Goal: Navigation & Orientation: Find specific page/section

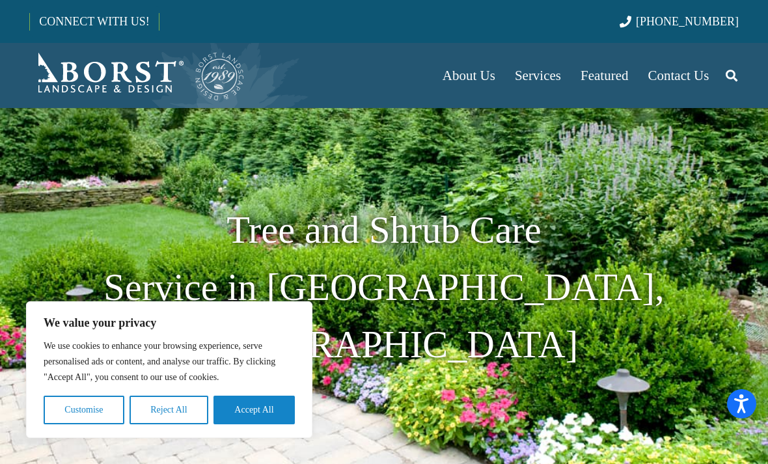
click at [271, 419] on button "Accept All" at bounding box center [254, 410] width 81 height 29
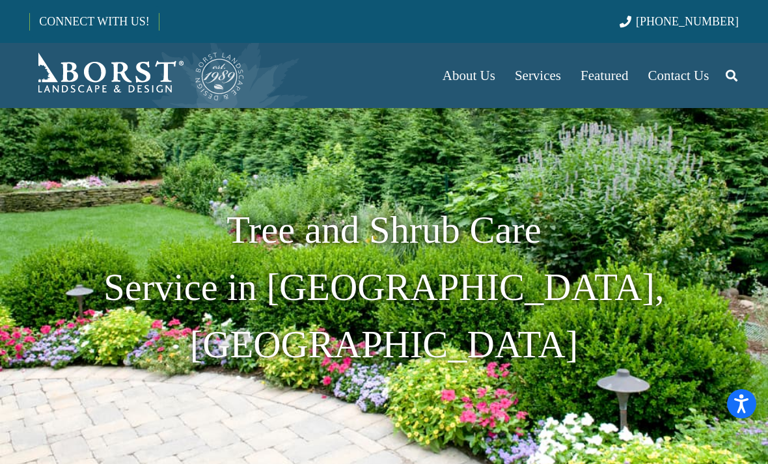
click at [534, 80] on span "Services" at bounding box center [538, 76] width 46 height 16
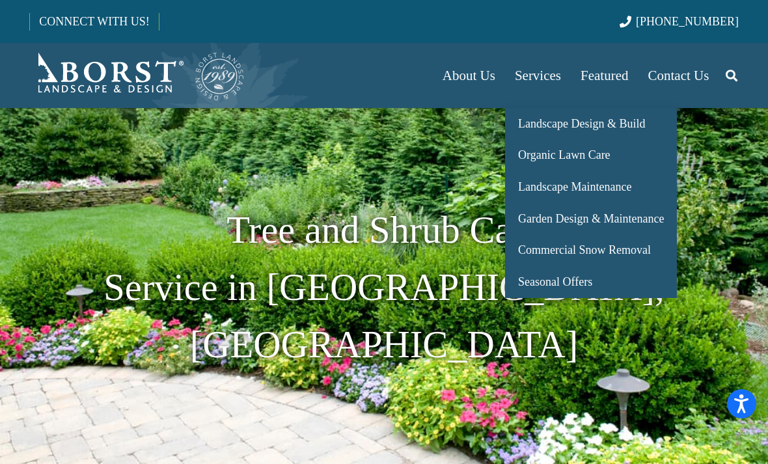
click at [620, 123] on span "Landscape Design & Build" at bounding box center [581, 123] width 127 height 13
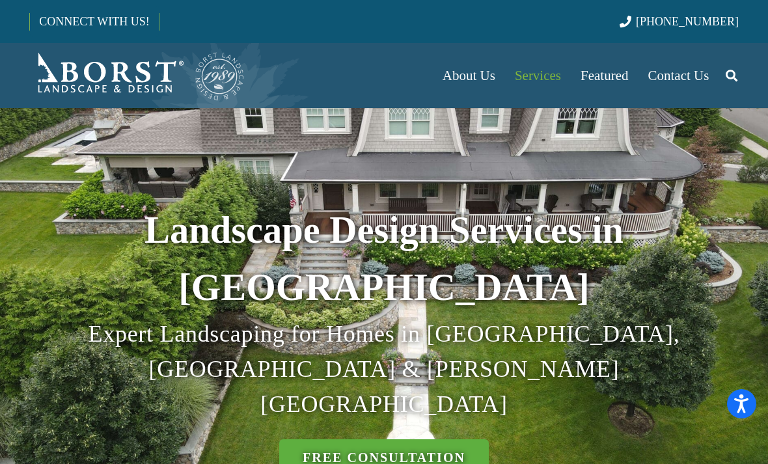
click at [476, 85] on link "About Us" at bounding box center [469, 75] width 72 height 65
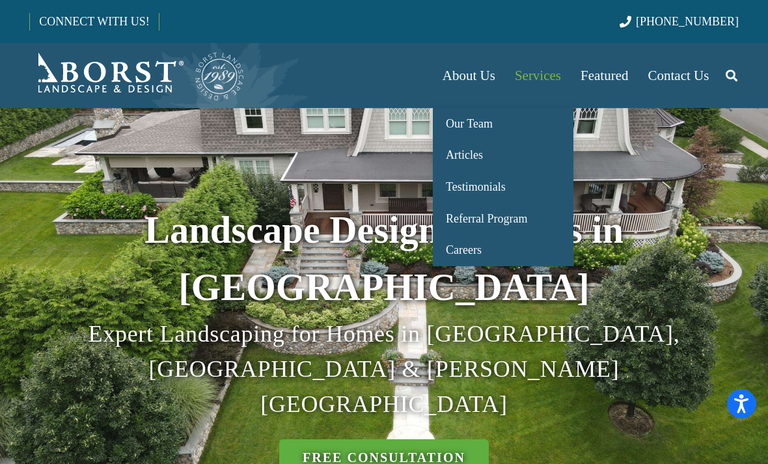
click at [487, 124] on span "Our Team" at bounding box center [469, 123] width 47 height 13
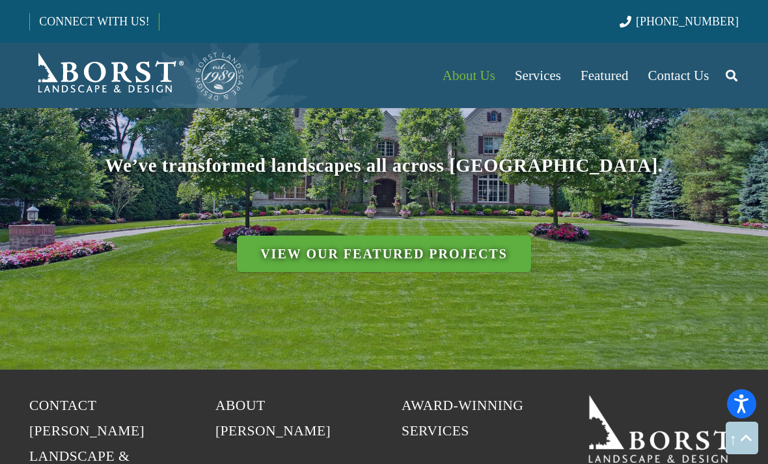
scroll to position [5398, 0]
